Goal: Task Accomplishment & Management: Manage account settings

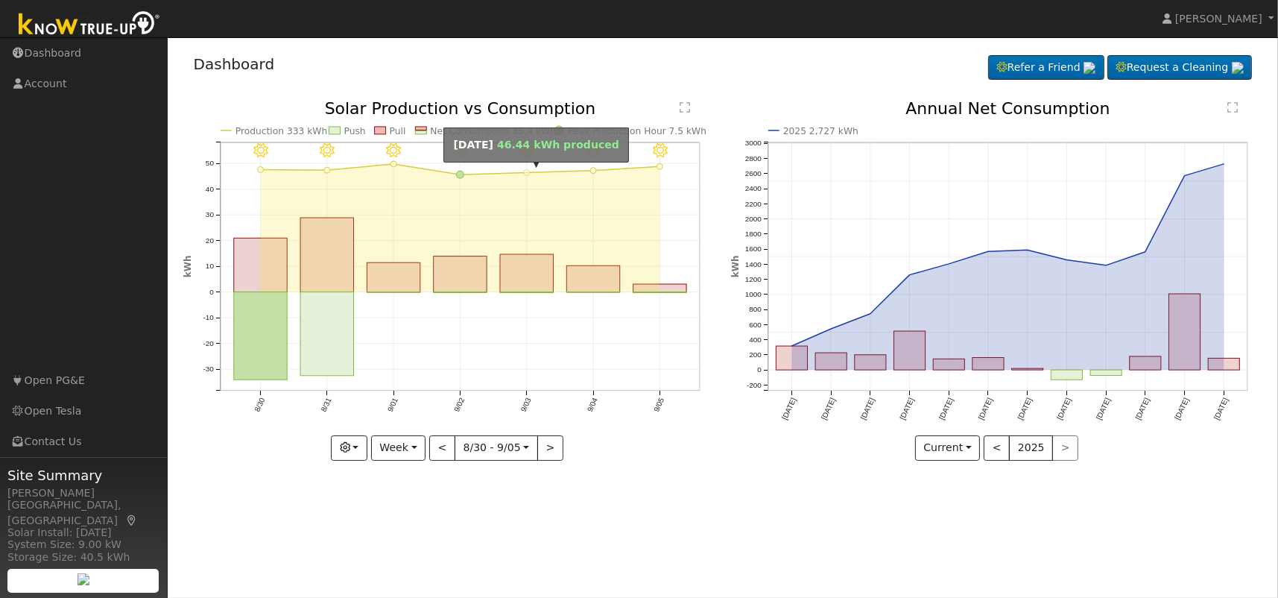
click at [525, 172] on circle "onclick=""" at bounding box center [527, 173] width 6 height 6
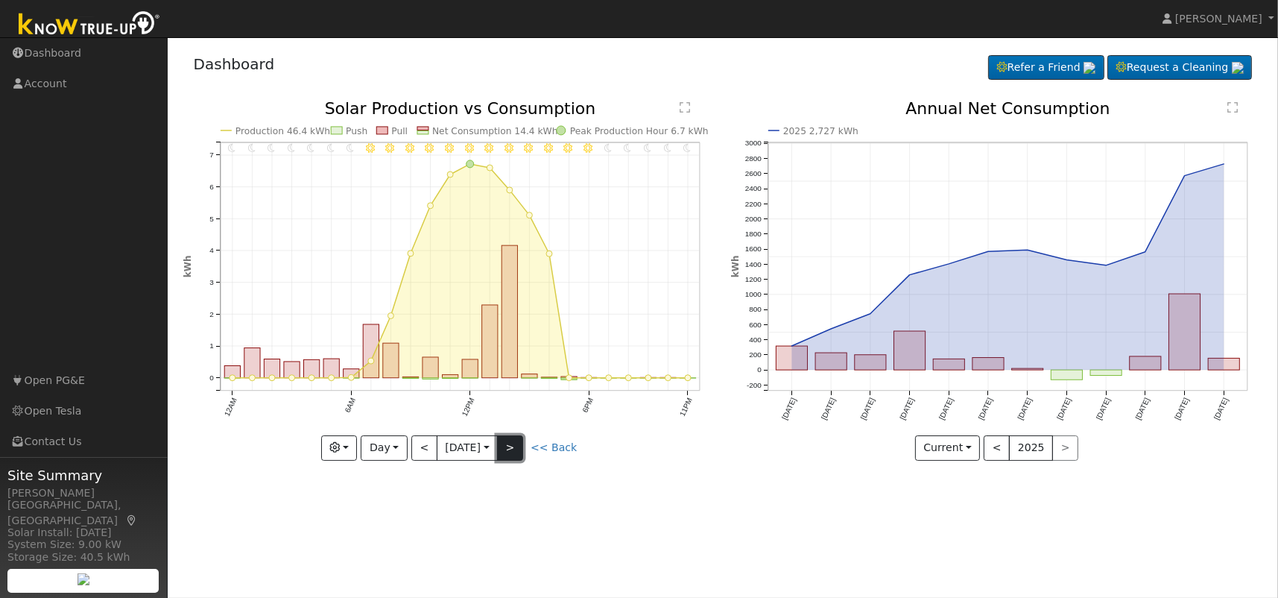
click at [515, 448] on button ">" at bounding box center [510, 447] width 26 height 25
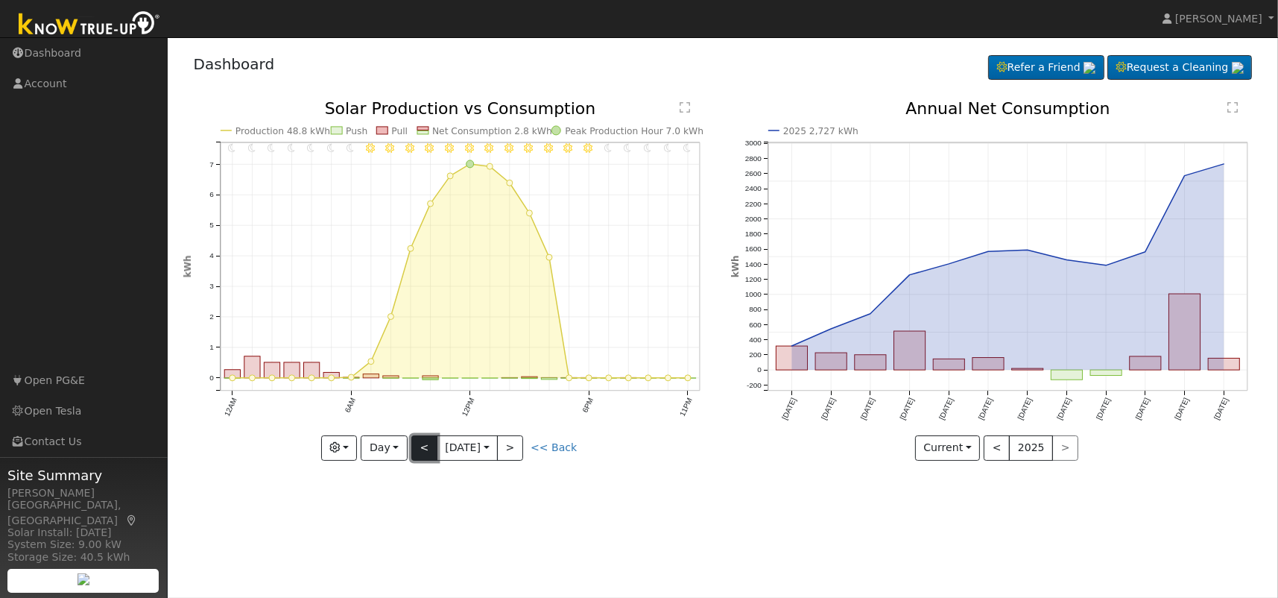
click at [426, 444] on button "<" at bounding box center [424, 447] width 26 height 25
type input "[DATE]"
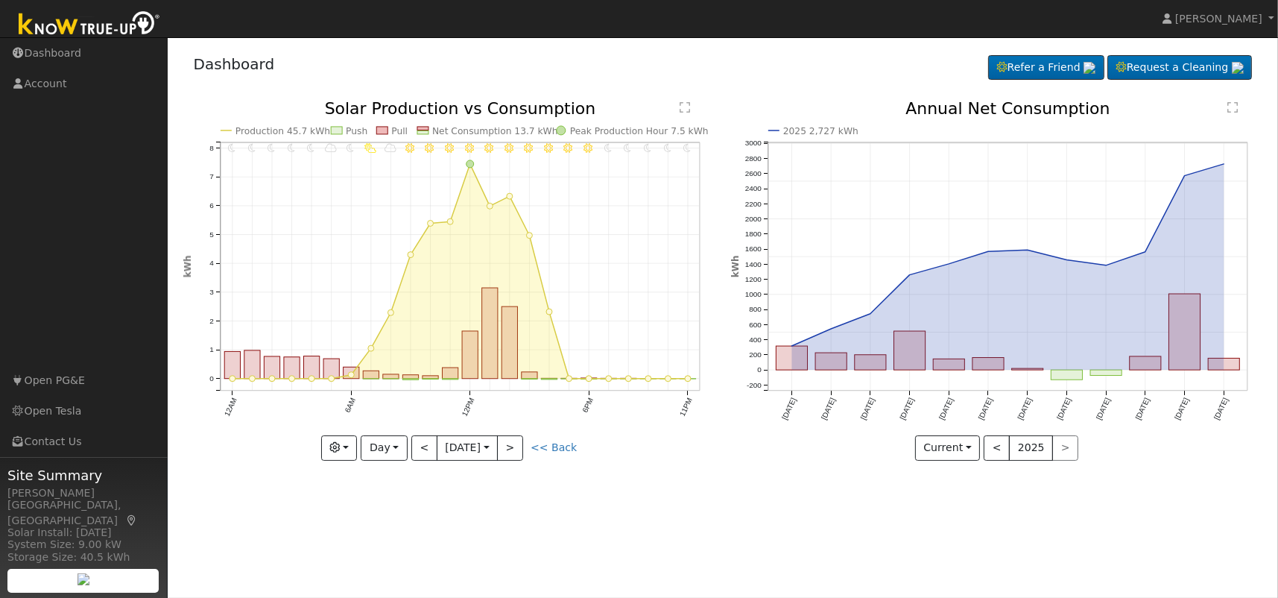
click at [683, 106] on text "" at bounding box center [685, 107] width 10 height 12
click at [1232, 107] on text "" at bounding box center [1232, 107] width 10 height 12
click at [45, 83] on link "Account" at bounding box center [84, 84] width 168 height 31
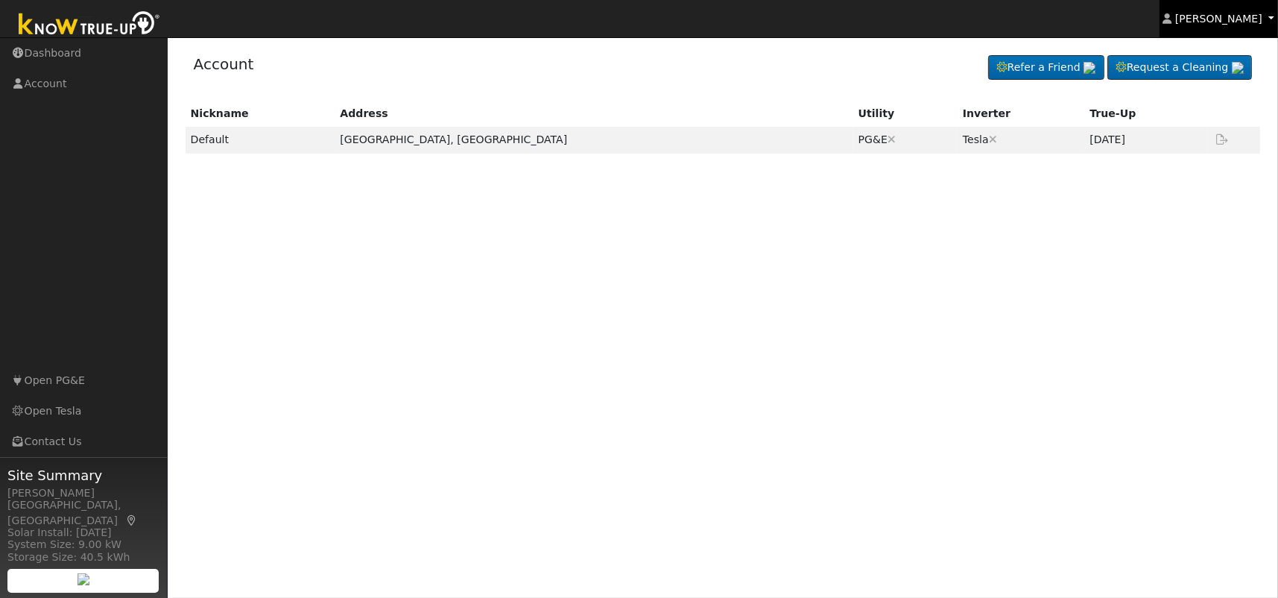
click at [1268, 19] on link "[PERSON_NAME]" at bounding box center [1219, 18] width 119 height 37
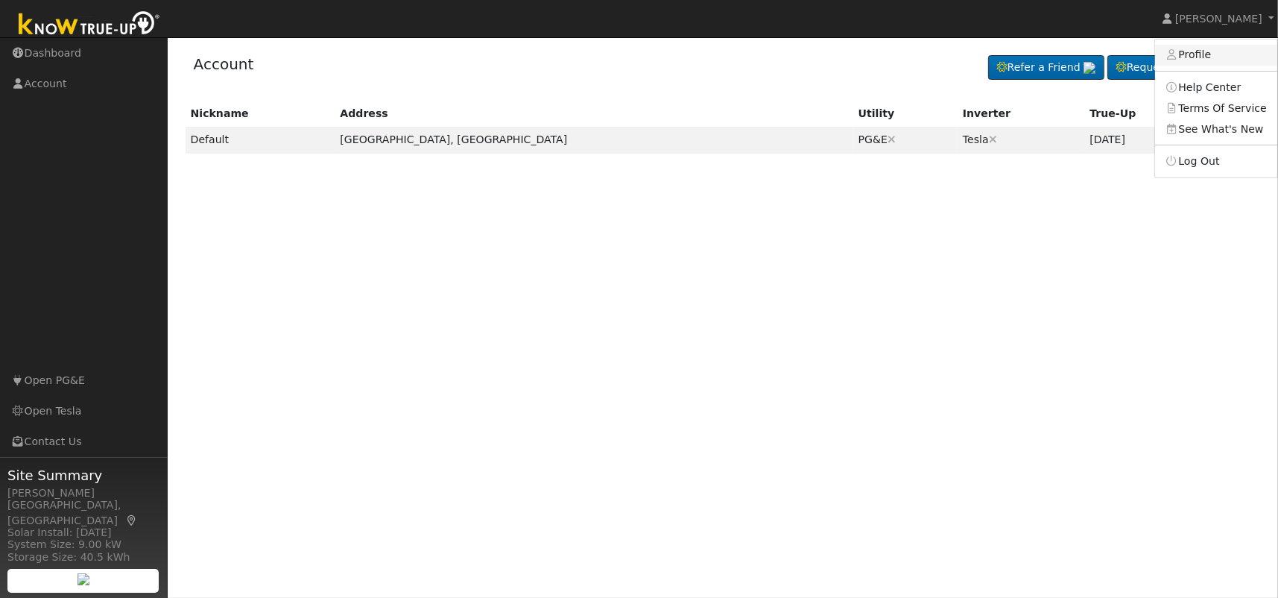
click at [1211, 57] on link "Profile" at bounding box center [1216, 55] width 122 height 21
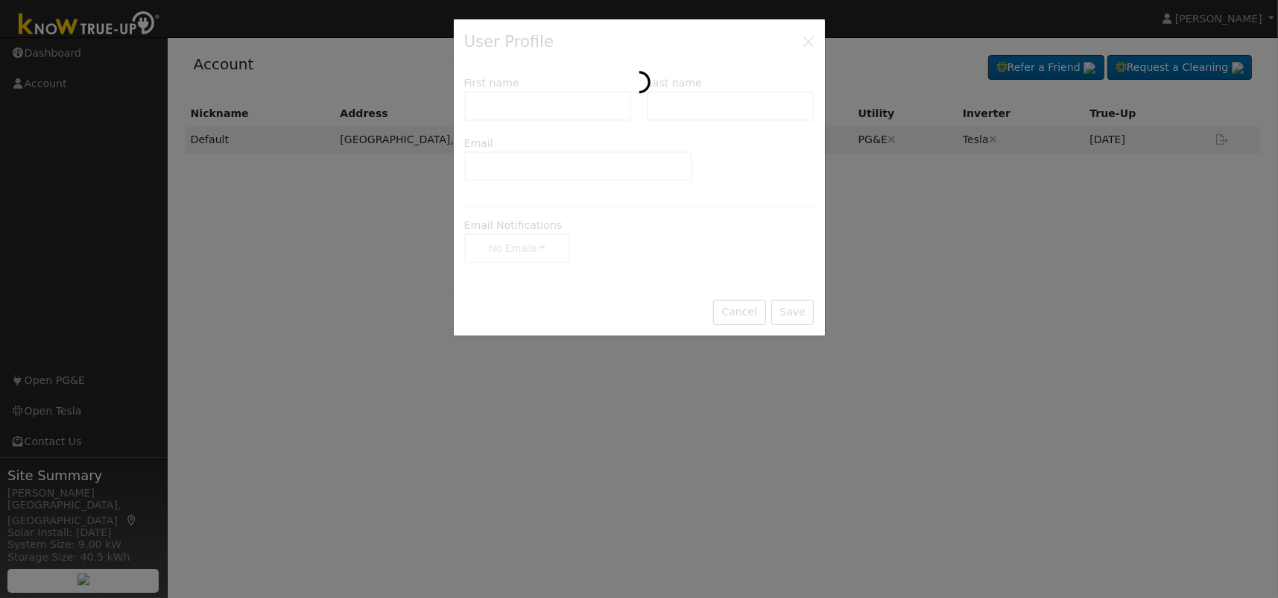
type input "[PERSON_NAME]"
type input "[PERSON_NAME][EMAIL_ADDRESS][DOMAIN_NAME]"
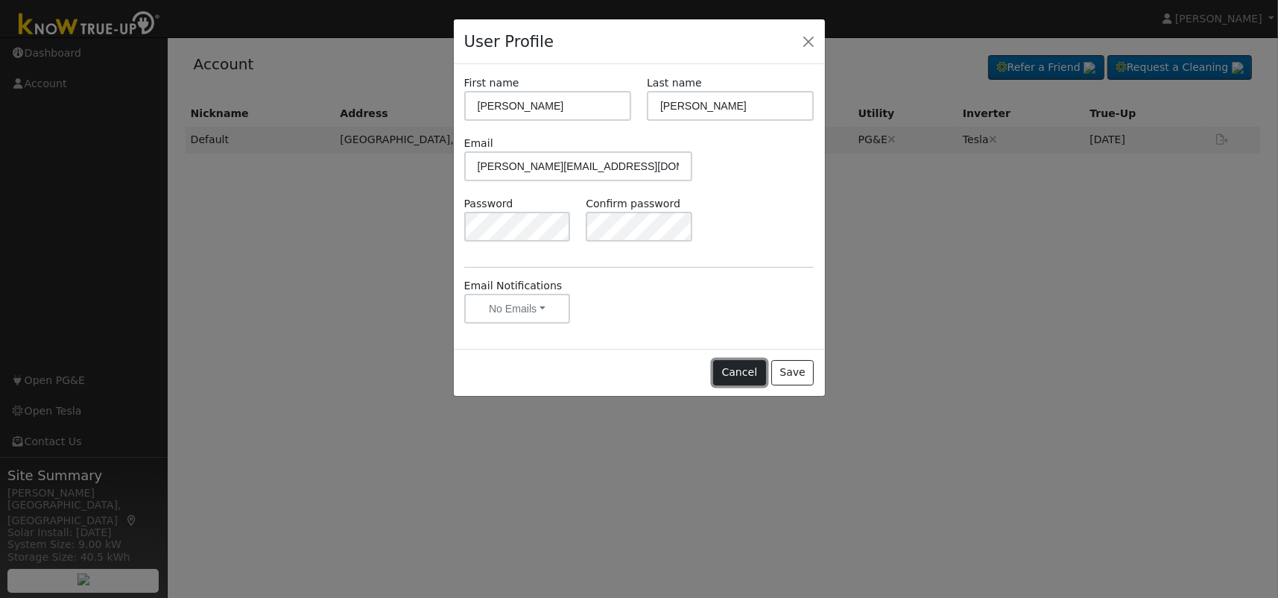
click at [738, 371] on button "Cancel" at bounding box center [739, 372] width 53 height 25
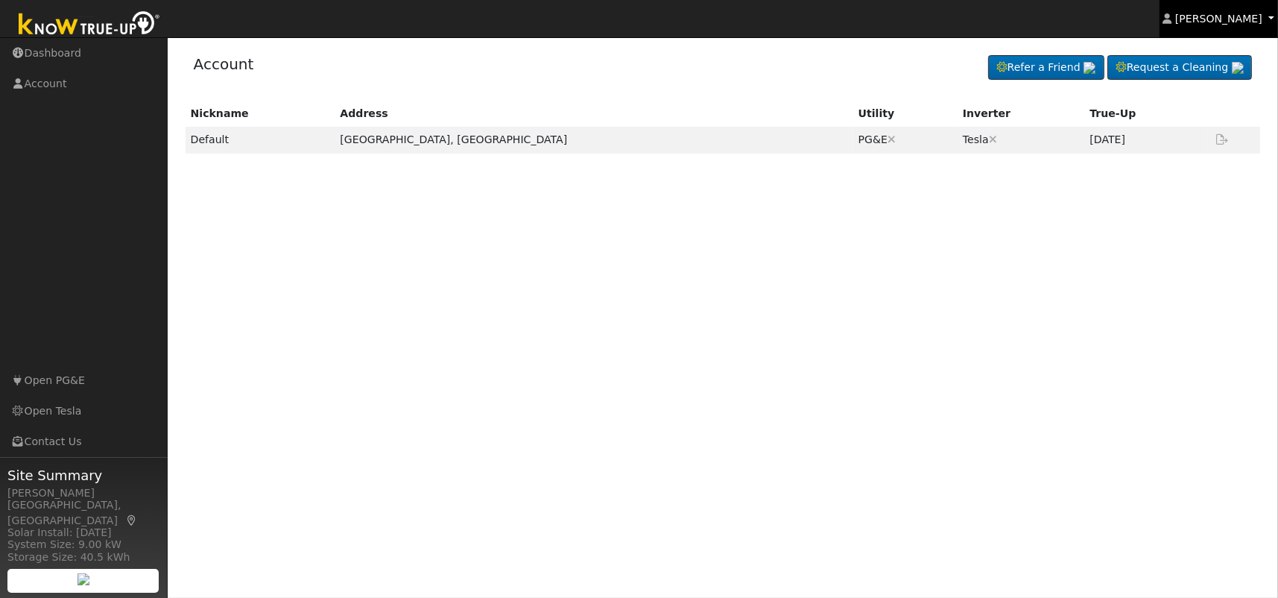
click at [1241, 19] on span "Jan Mikael Peterson" at bounding box center [1218, 19] width 87 height 12
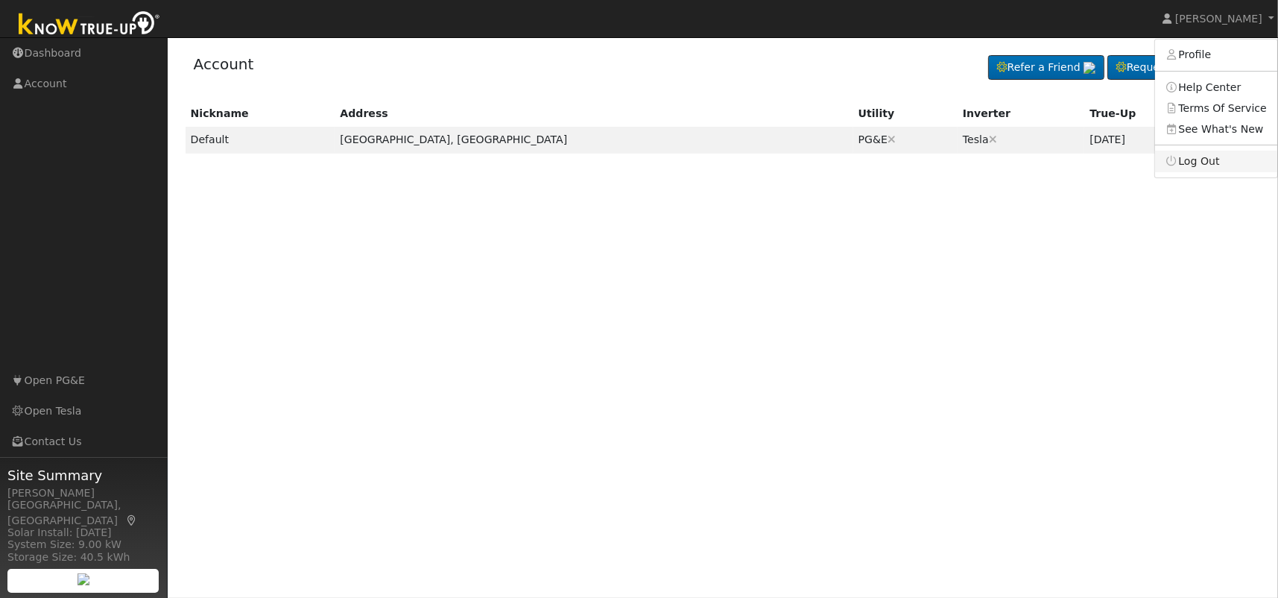
click at [1200, 161] on link "Log Out" at bounding box center [1216, 161] width 122 height 21
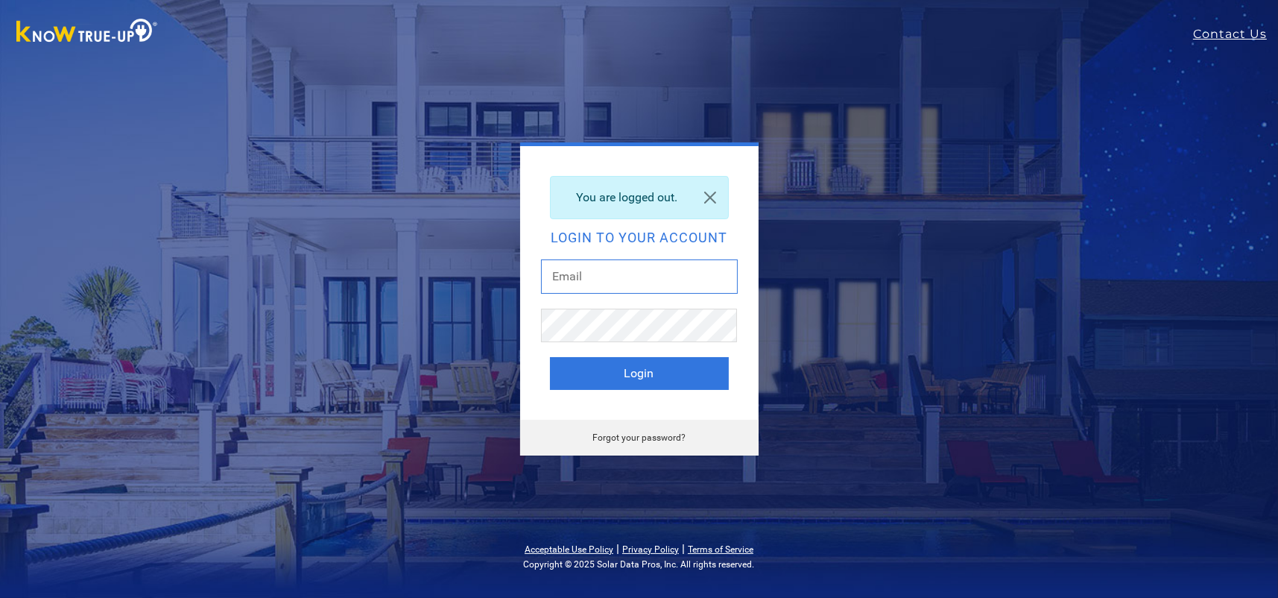
type input "mike@mikaelpeterson.net"
